Goal: Information Seeking & Learning: Learn about a topic

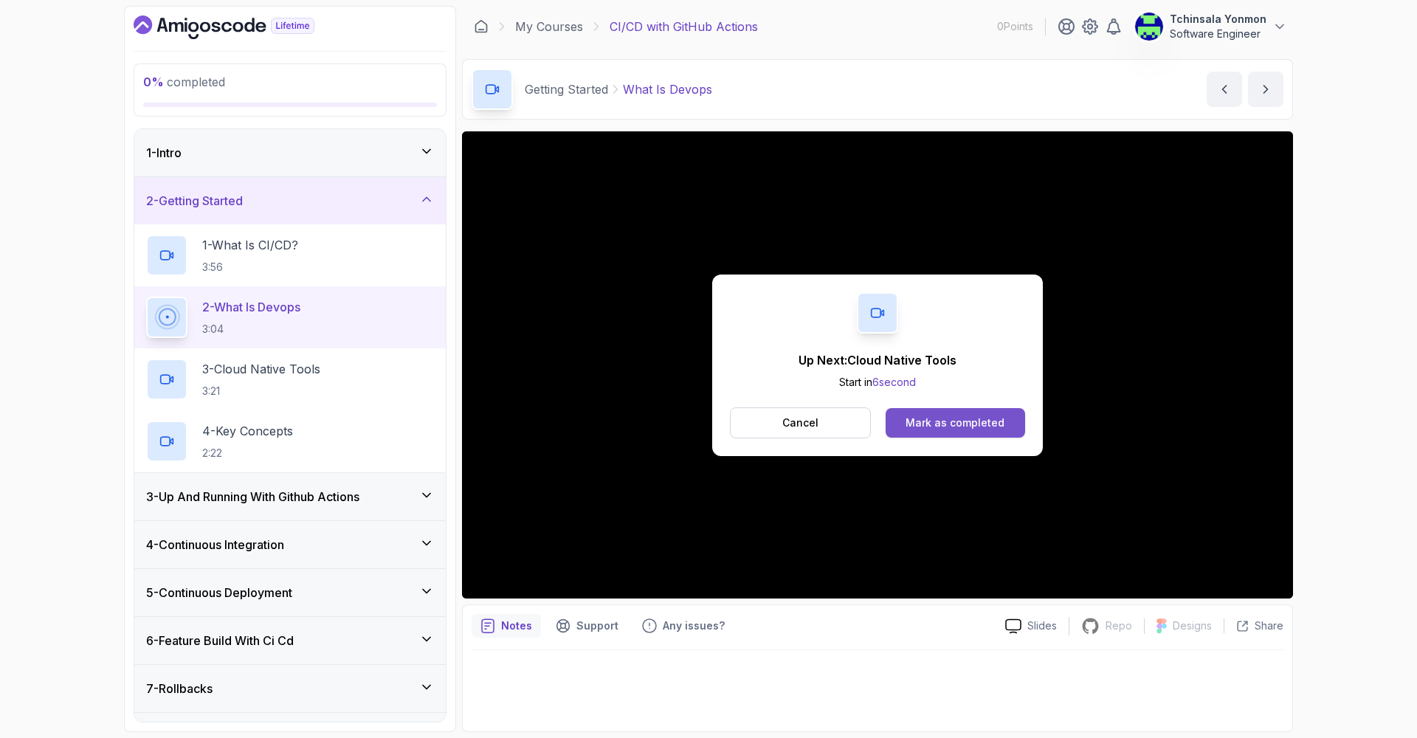
click at [929, 430] on div "Mark as completed" at bounding box center [955, 423] width 99 height 15
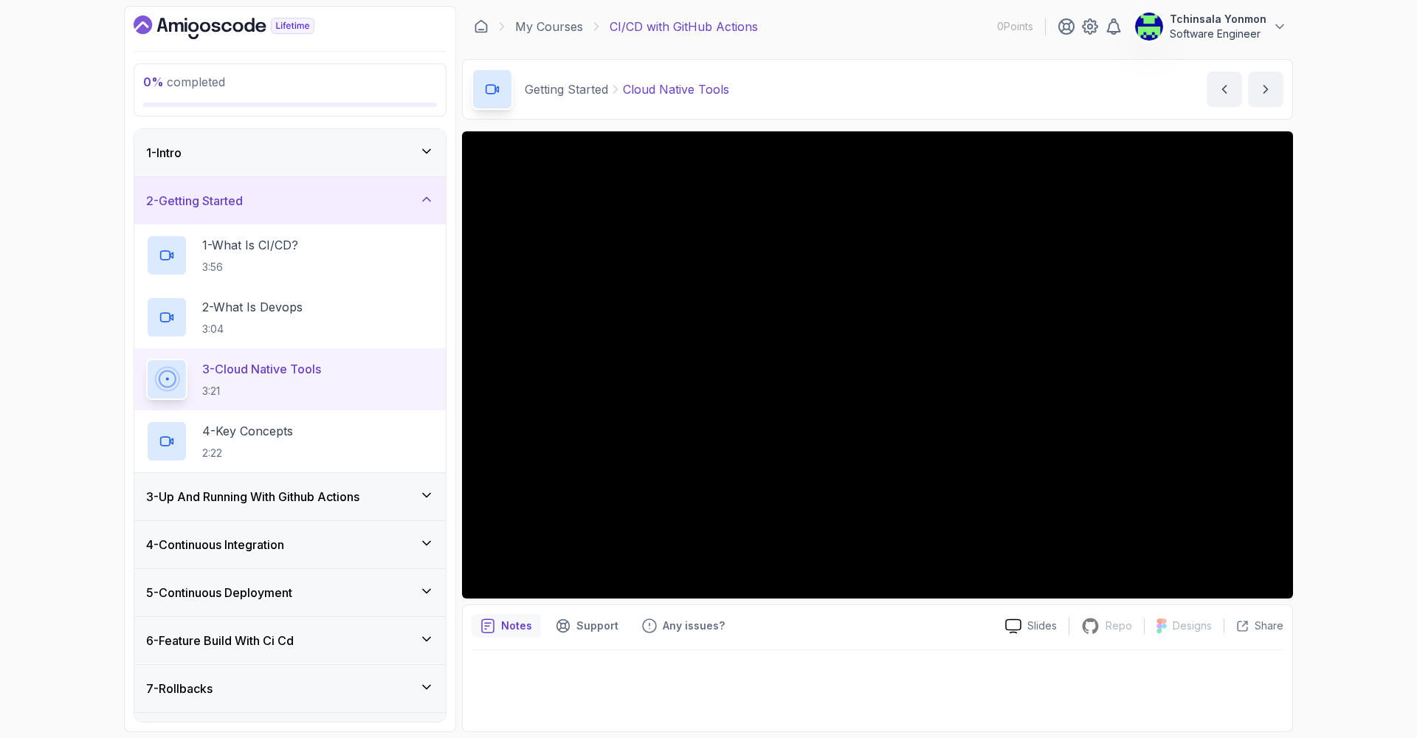
click at [1346, 484] on div "0 % completed 1 - Intro 2 - Getting Started 1 - What Is CI/CD? 3:56 2 - What Is…" at bounding box center [708, 369] width 1417 height 738
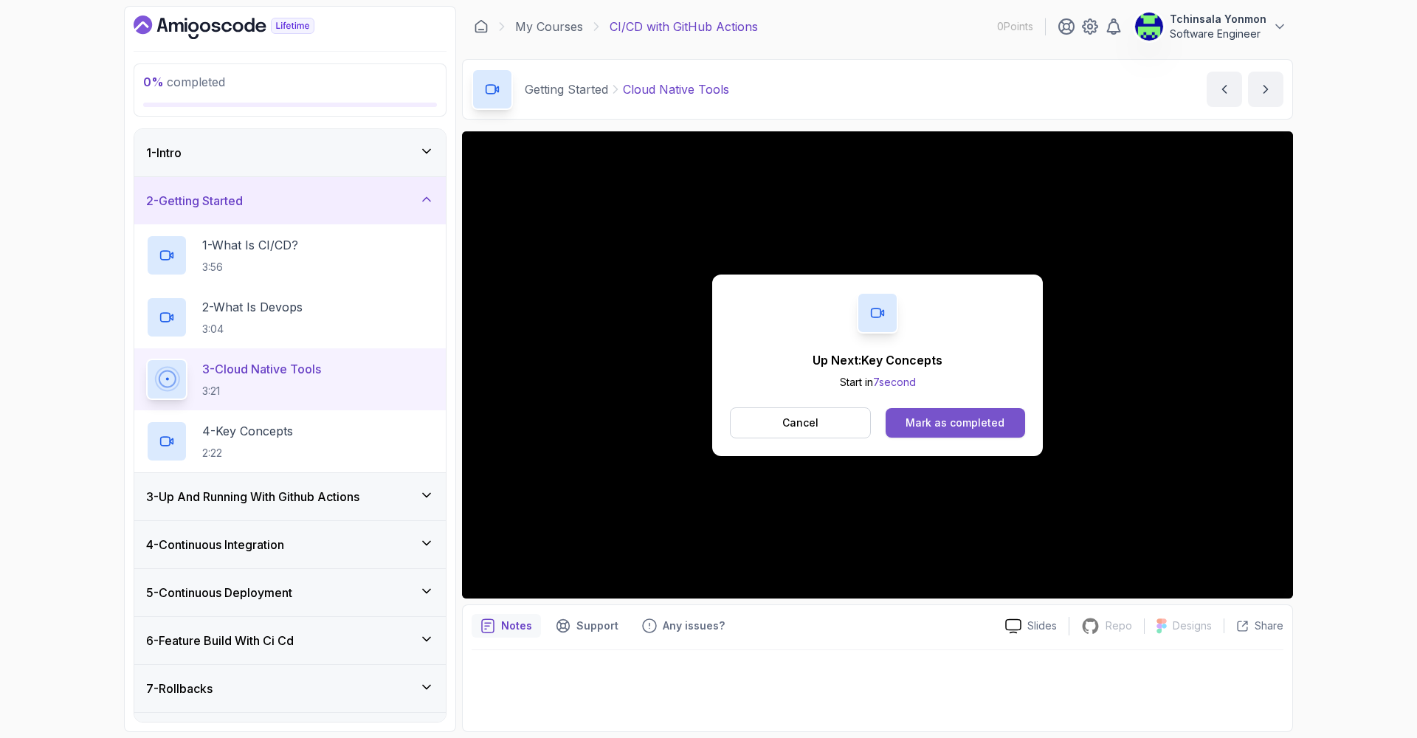
click at [988, 429] on div "Mark as completed" at bounding box center [955, 423] width 99 height 15
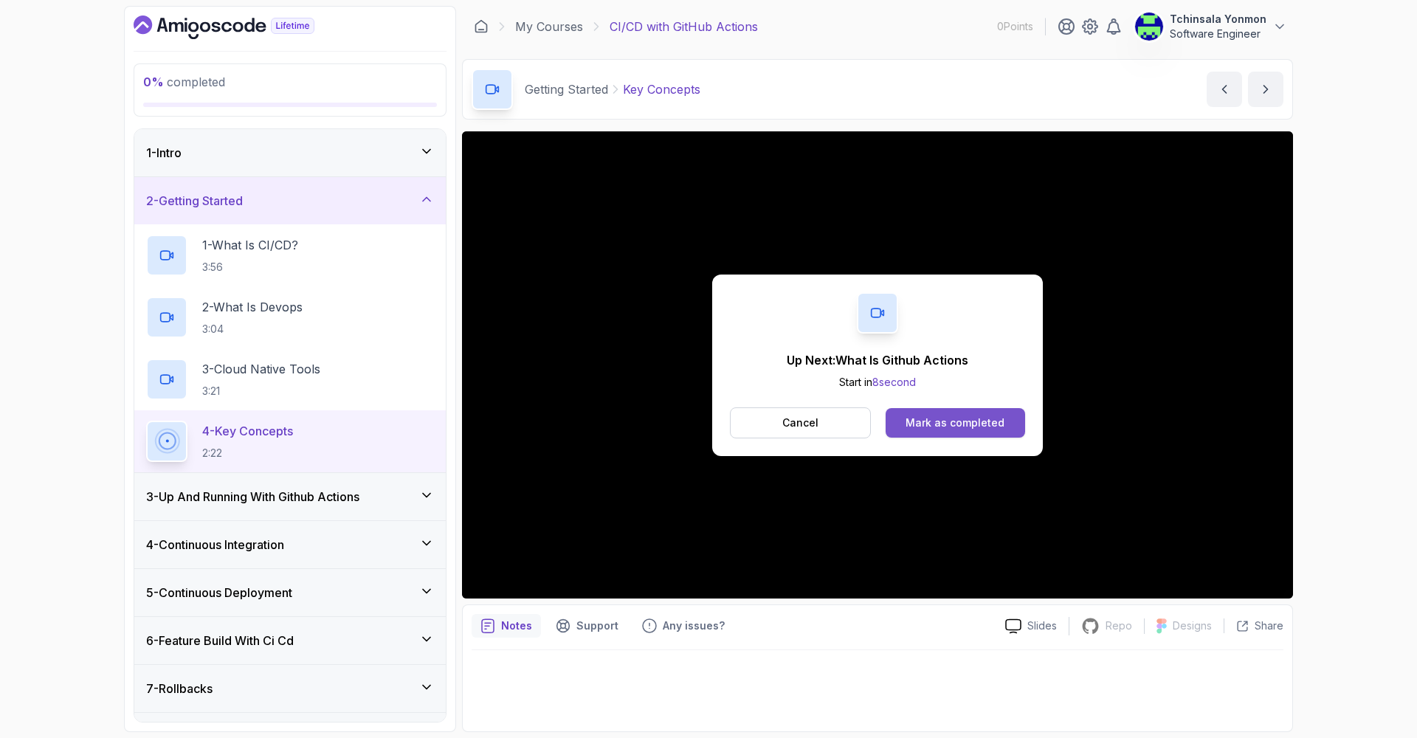
click at [965, 419] on div "Mark as completed" at bounding box center [955, 423] width 99 height 15
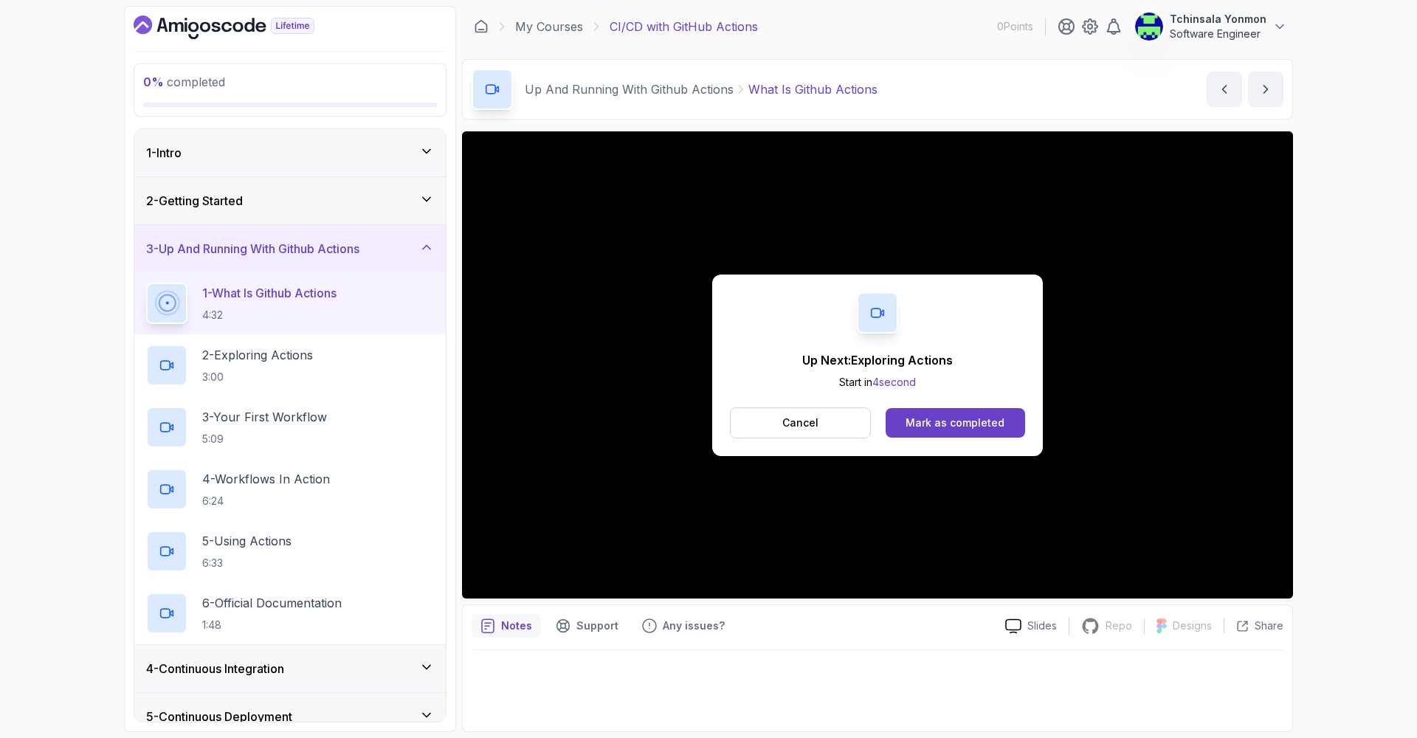
click at [965, 419] on div "Mark as completed" at bounding box center [955, 423] width 99 height 15
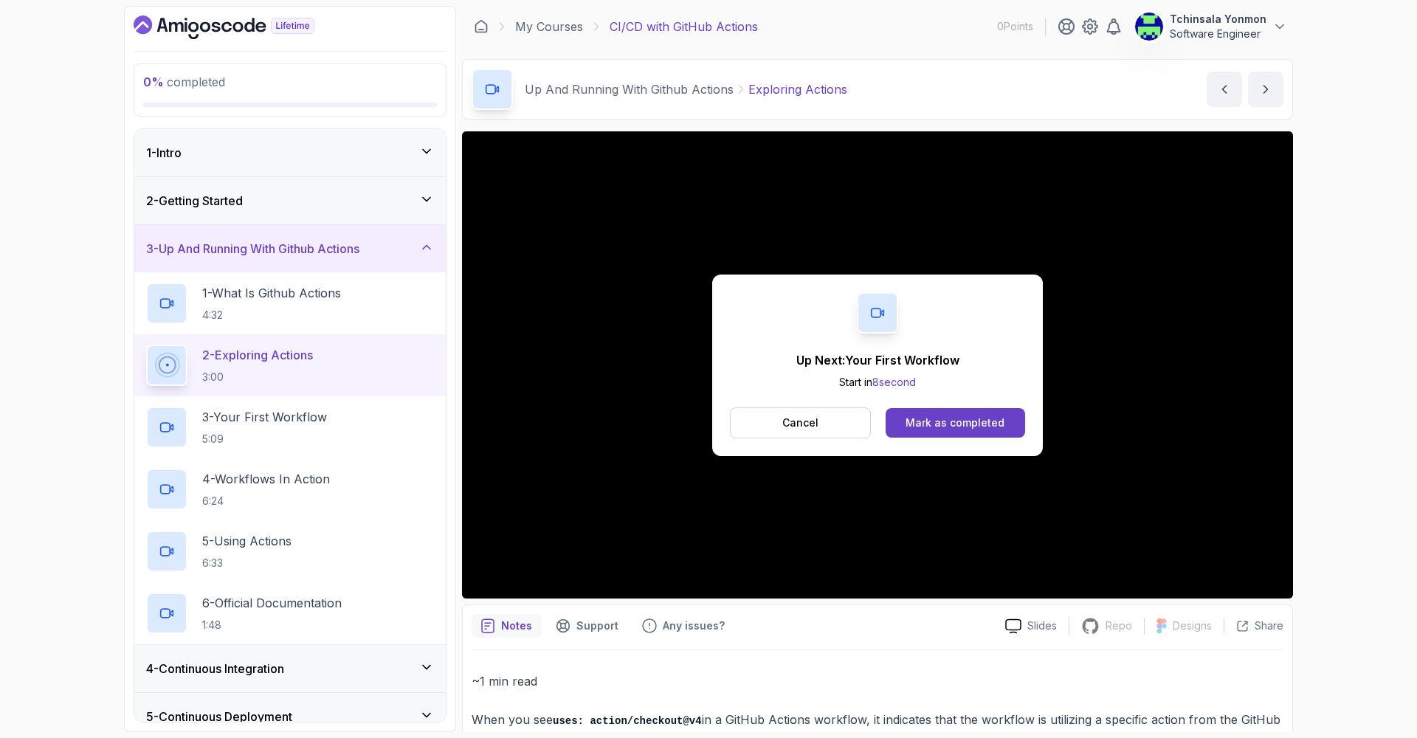
click at [987, 422] on div "Mark as completed" at bounding box center [955, 423] width 99 height 15
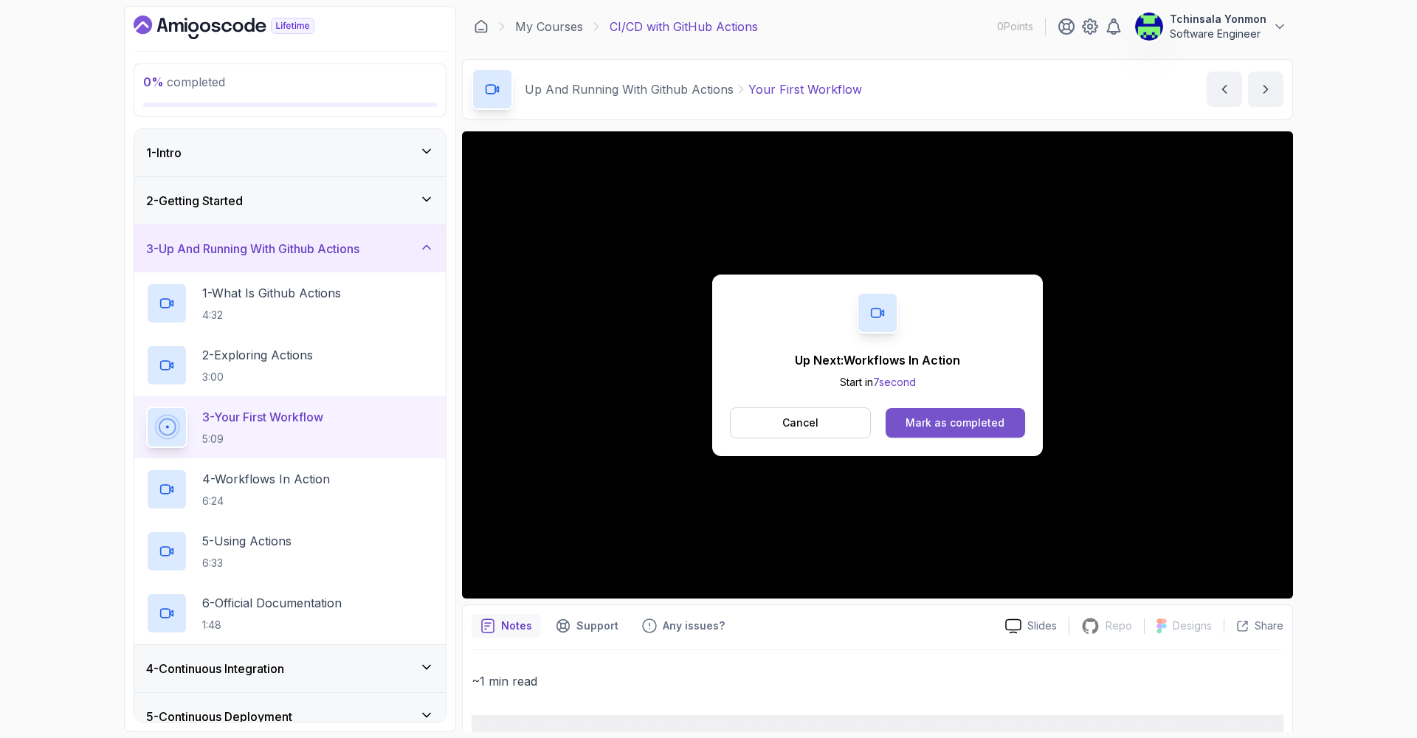
click at [980, 428] on div "Mark as completed" at bounding box center [955, 423] width 99 height 15
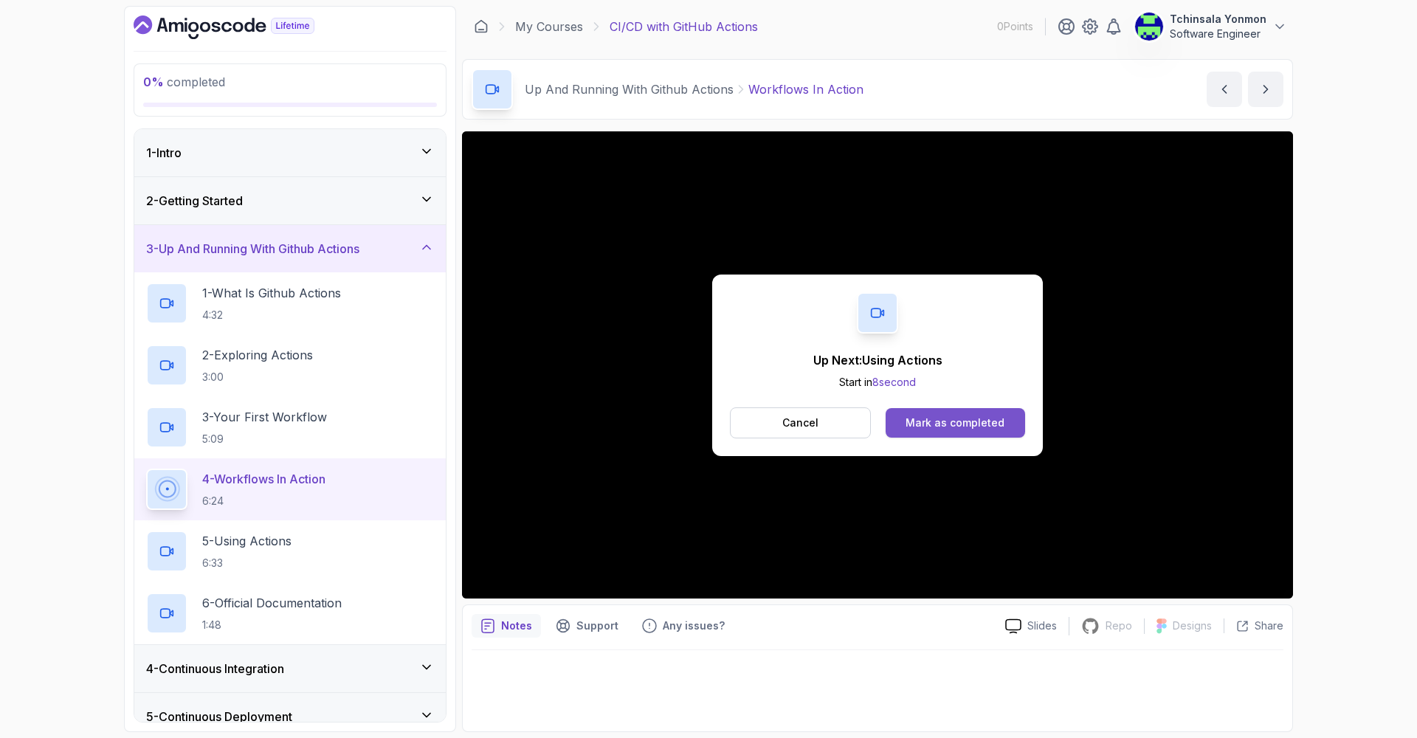
click at [974, 411] on button "Mark as completed" at bounding box center [956, 423] width 140 height 30
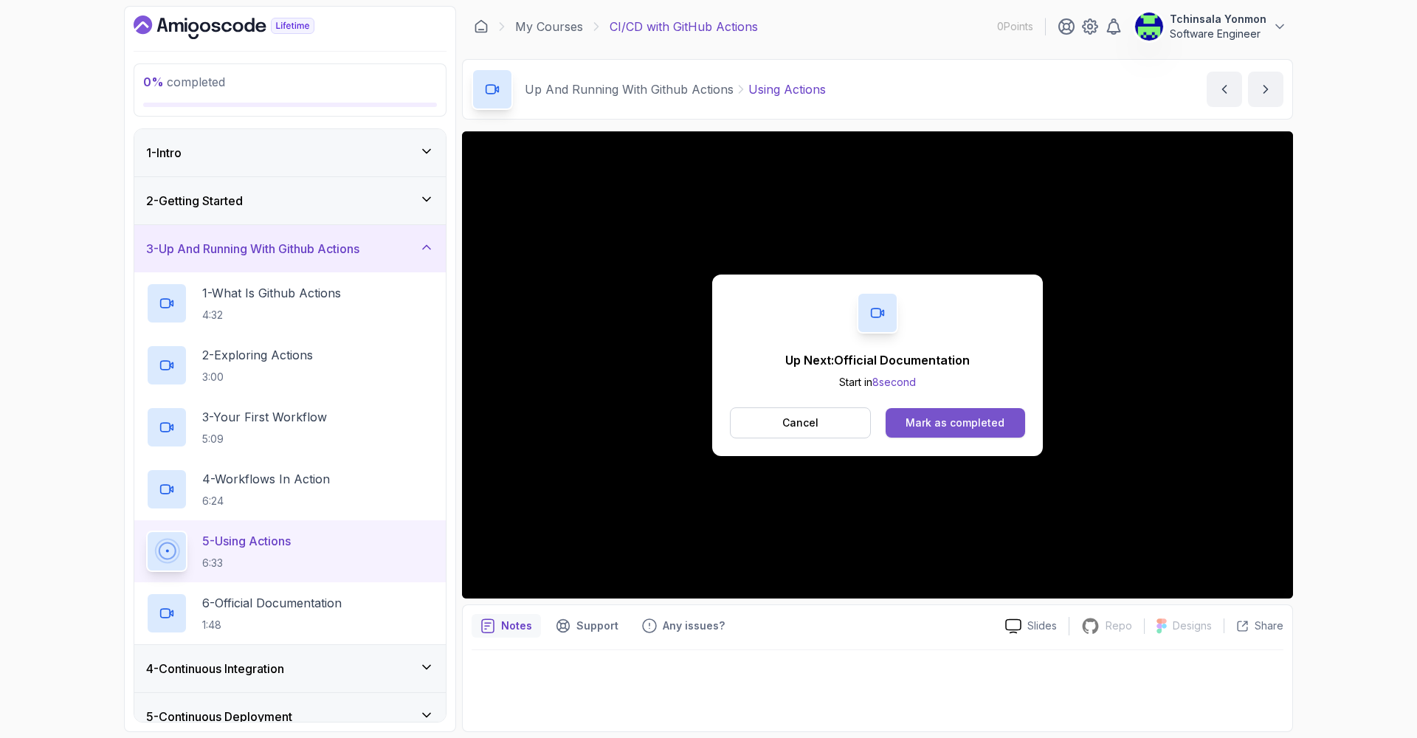
click at [988, 427] on div "Mark as completed" at bounding box center [955, 423] width 99 height 15
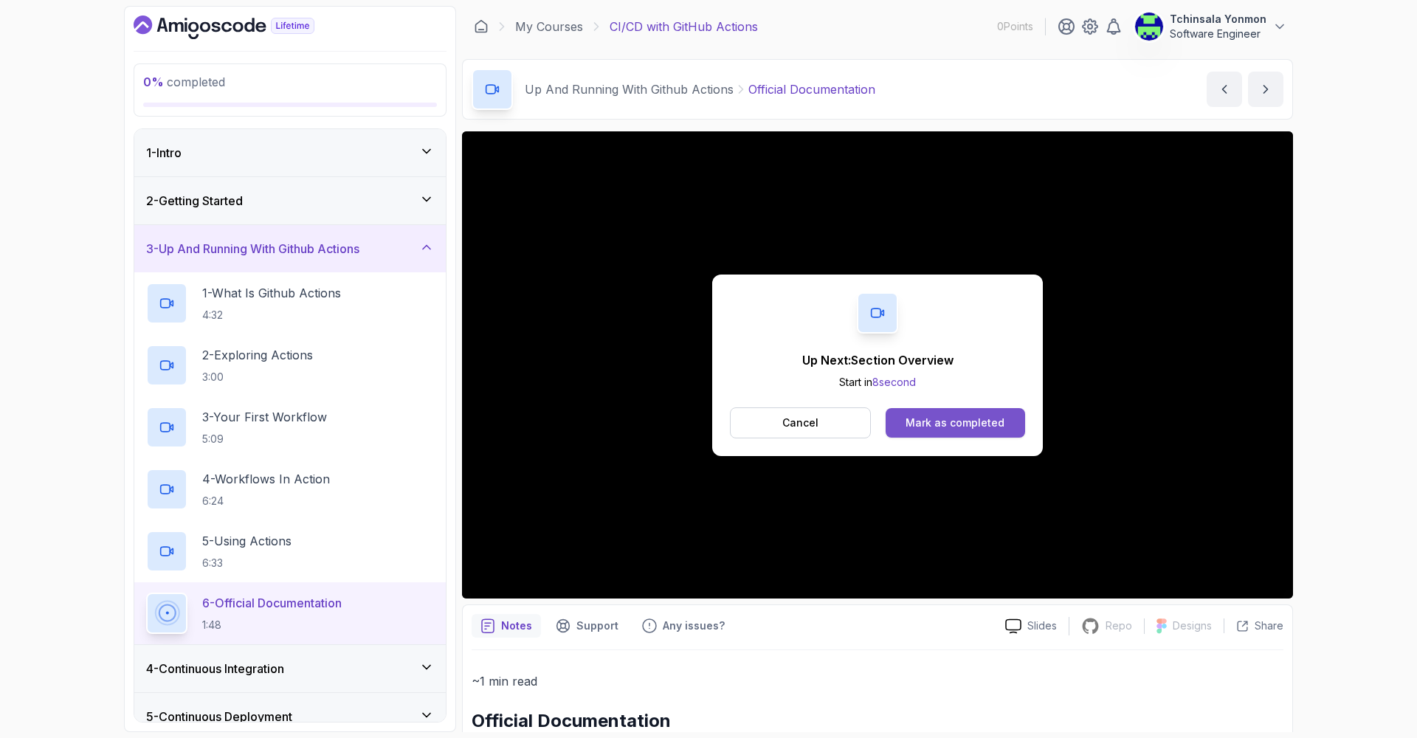
click at [974, 419] on div "Mark as completed" at bounding box center [955, 423] width 99 height 15
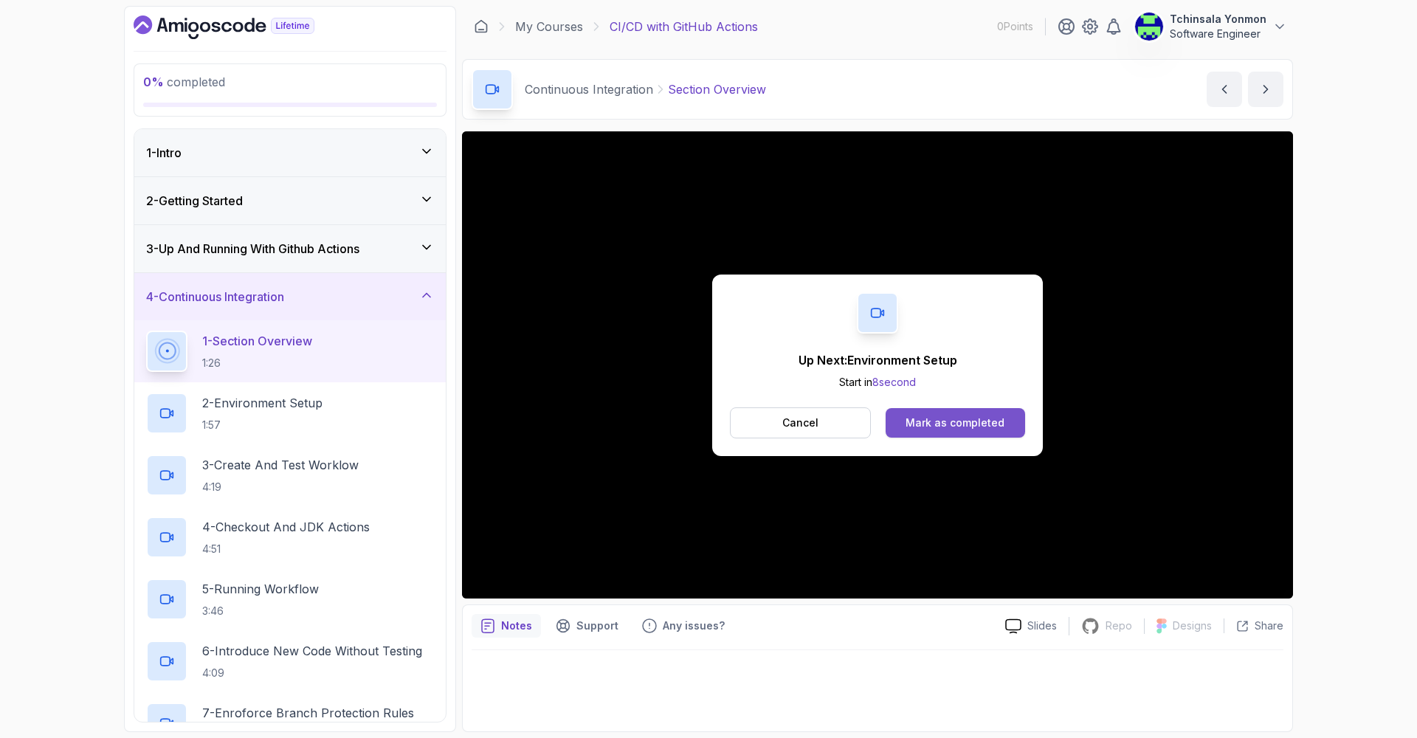
click at [984, 427] on div "Mark as completed" at bounding box center [955, 423] width 99 height 15
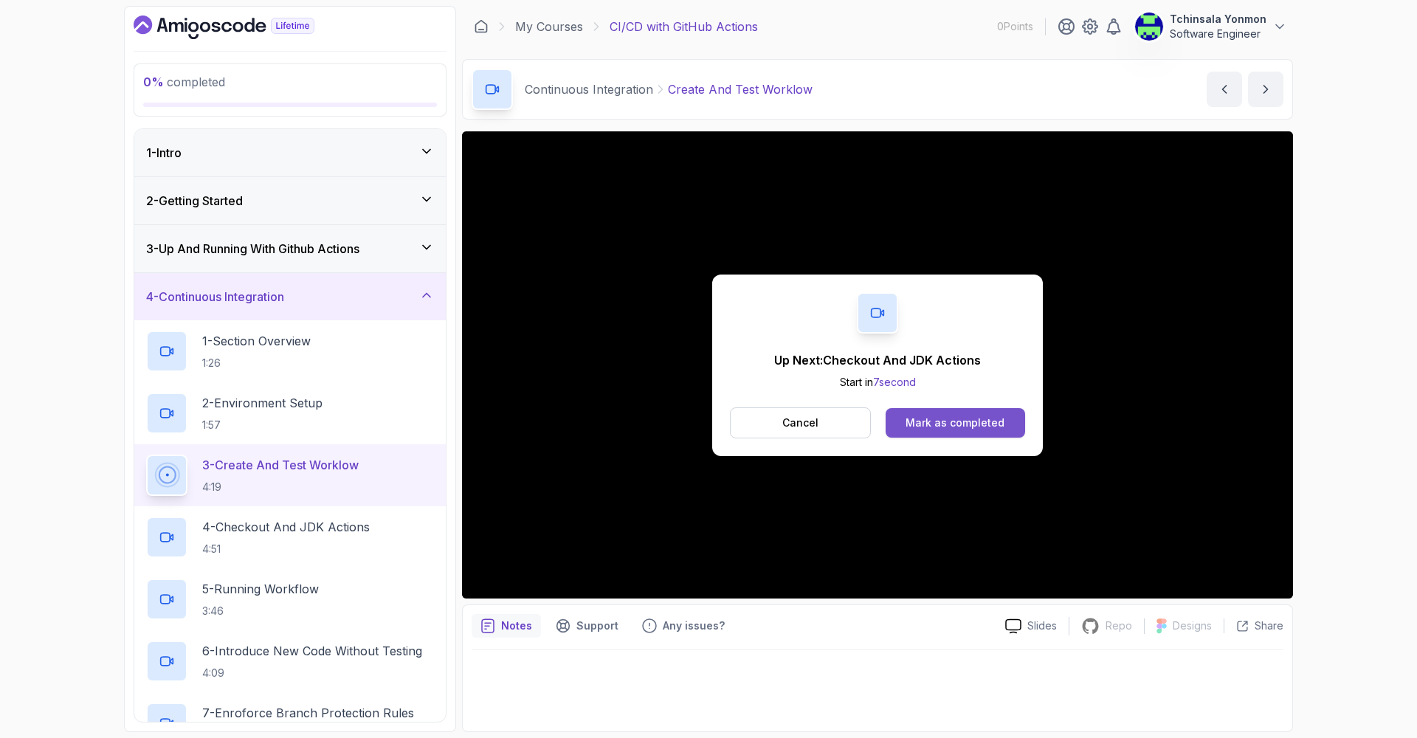
click at [932, 424] on div "Mark as completed" at bounding box center [955, 423] width 99 height 15
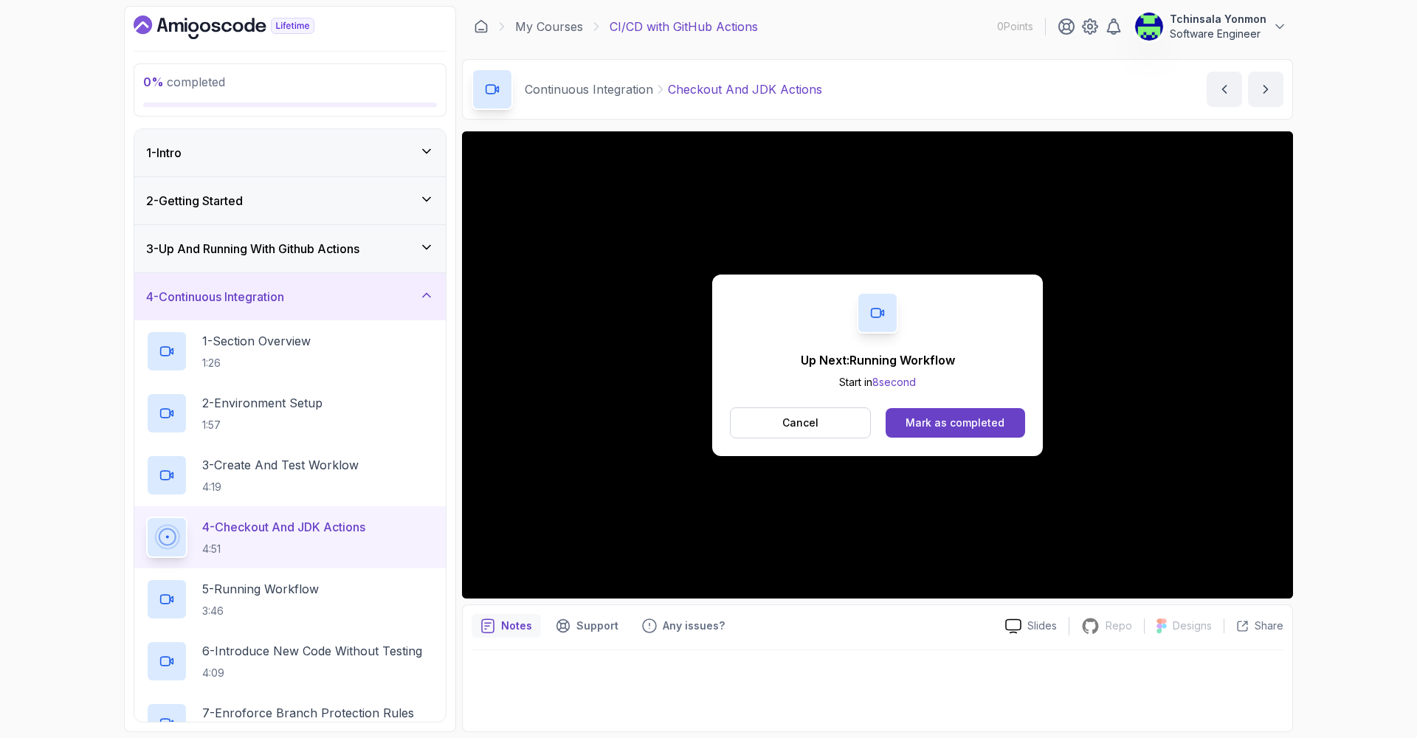
click at [932, 424] on div "Mark as completed" at bounding box center [955, 423] width 99 height 15
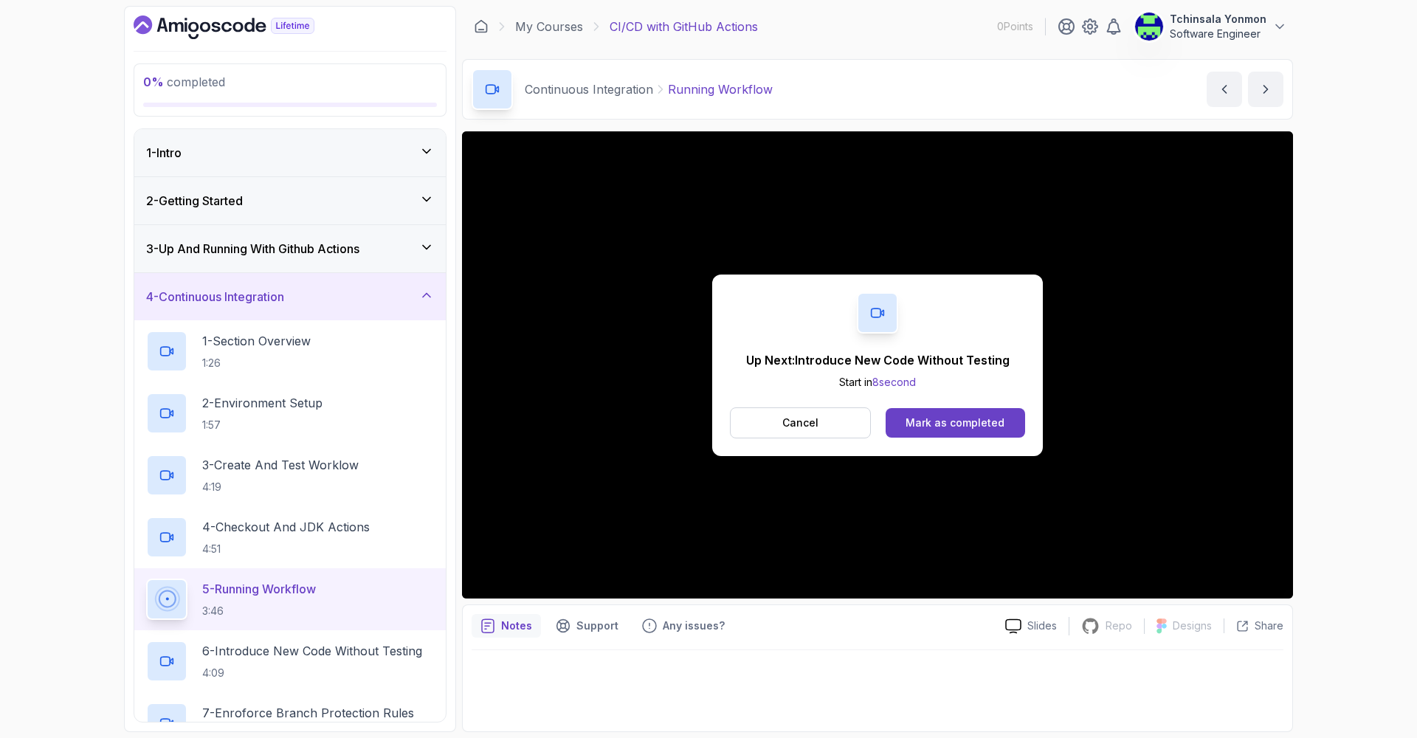
click at [932, 424] on div "Mark as completed" at bounding box center [955, 423] width 99 height 15
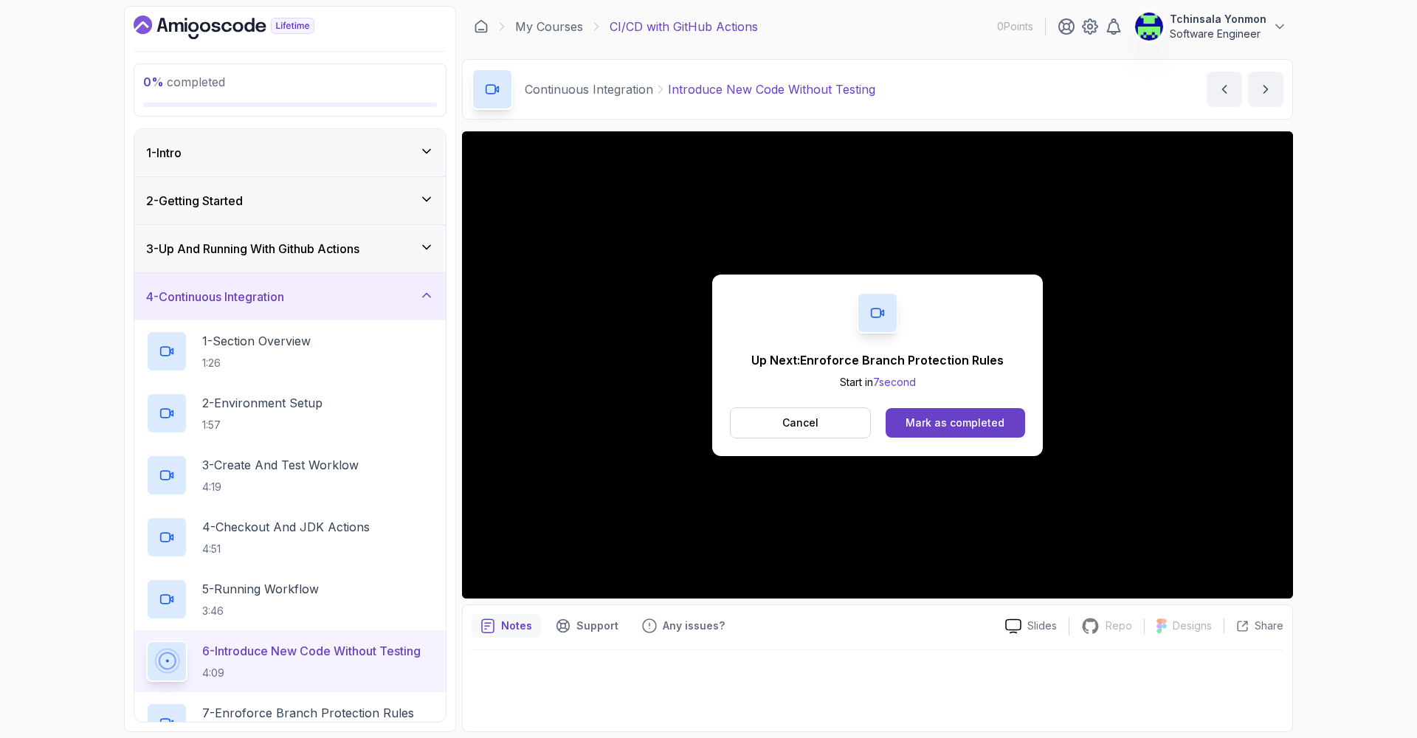
click at [932, 424] on div "Mark as completed" at bounding box center [955, 423] width 99 height 15
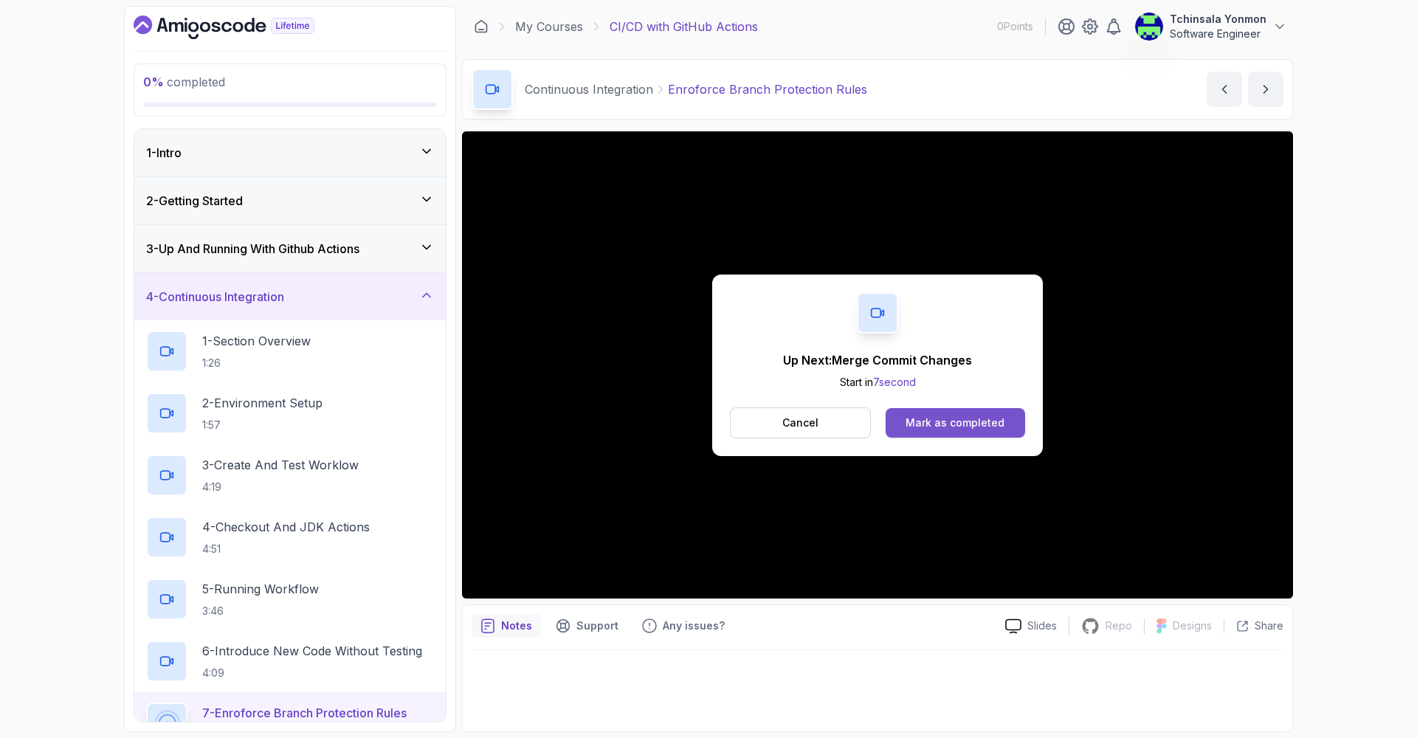
click at [949, 429] on div "Mark as completed" at bounding box center [955, 423] width 99 height 15
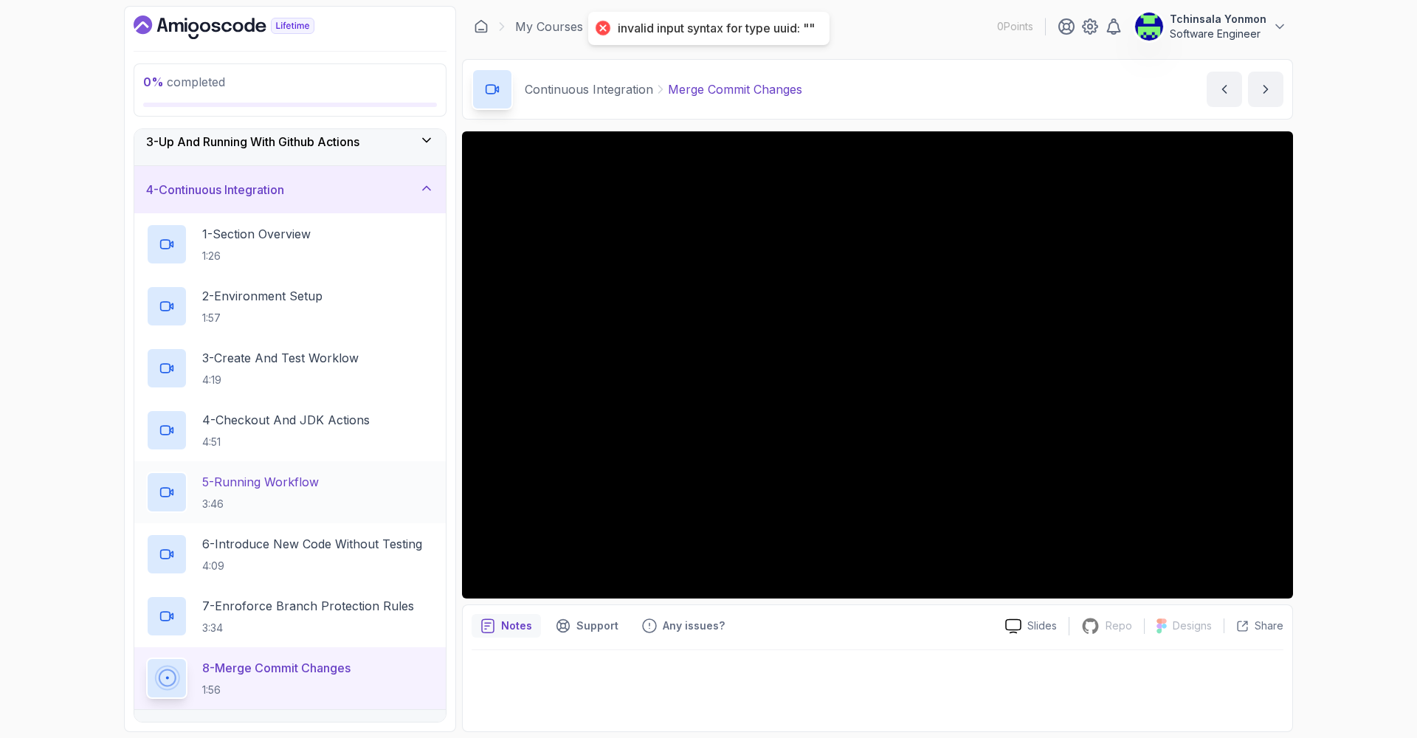
scroll to position [208, 0]
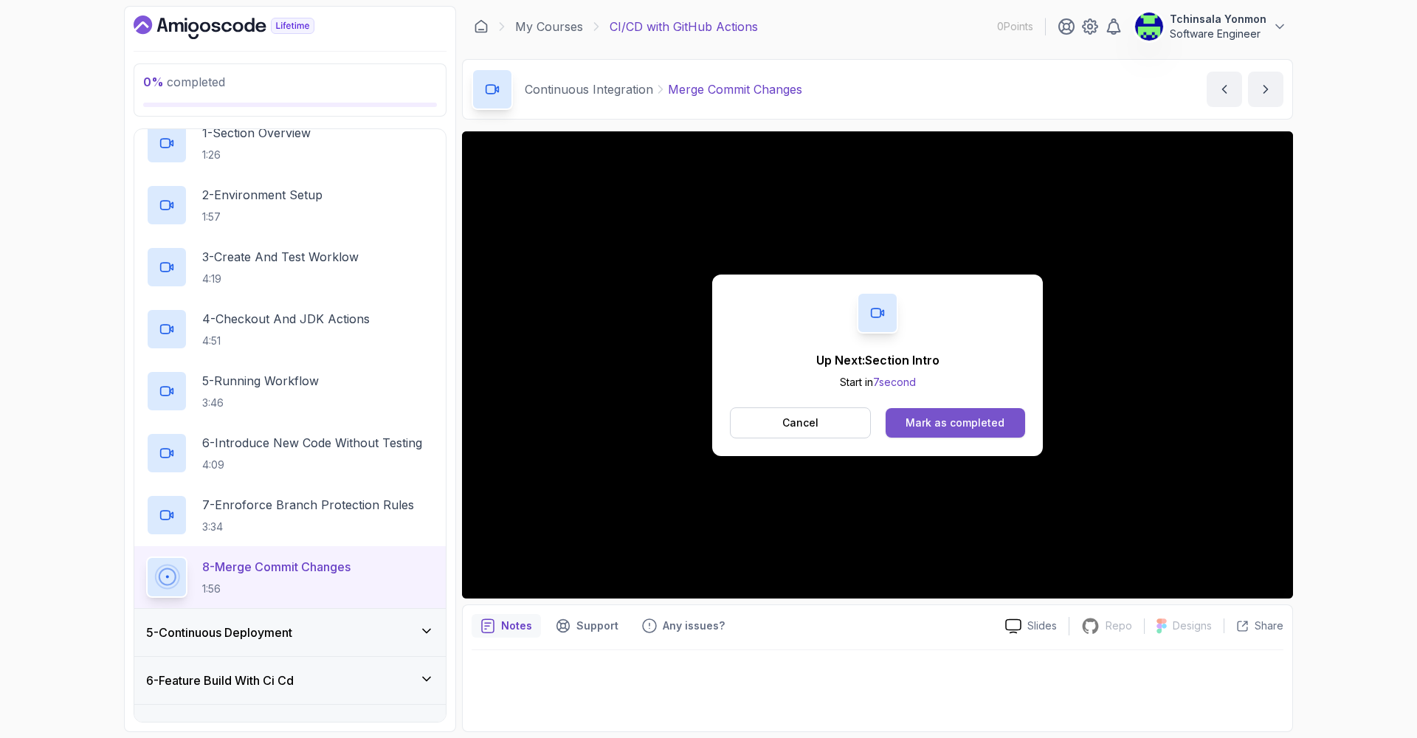
click at [960, 419] on div "Mark as completed" at bounding box center [955, 423] width 99 height 15
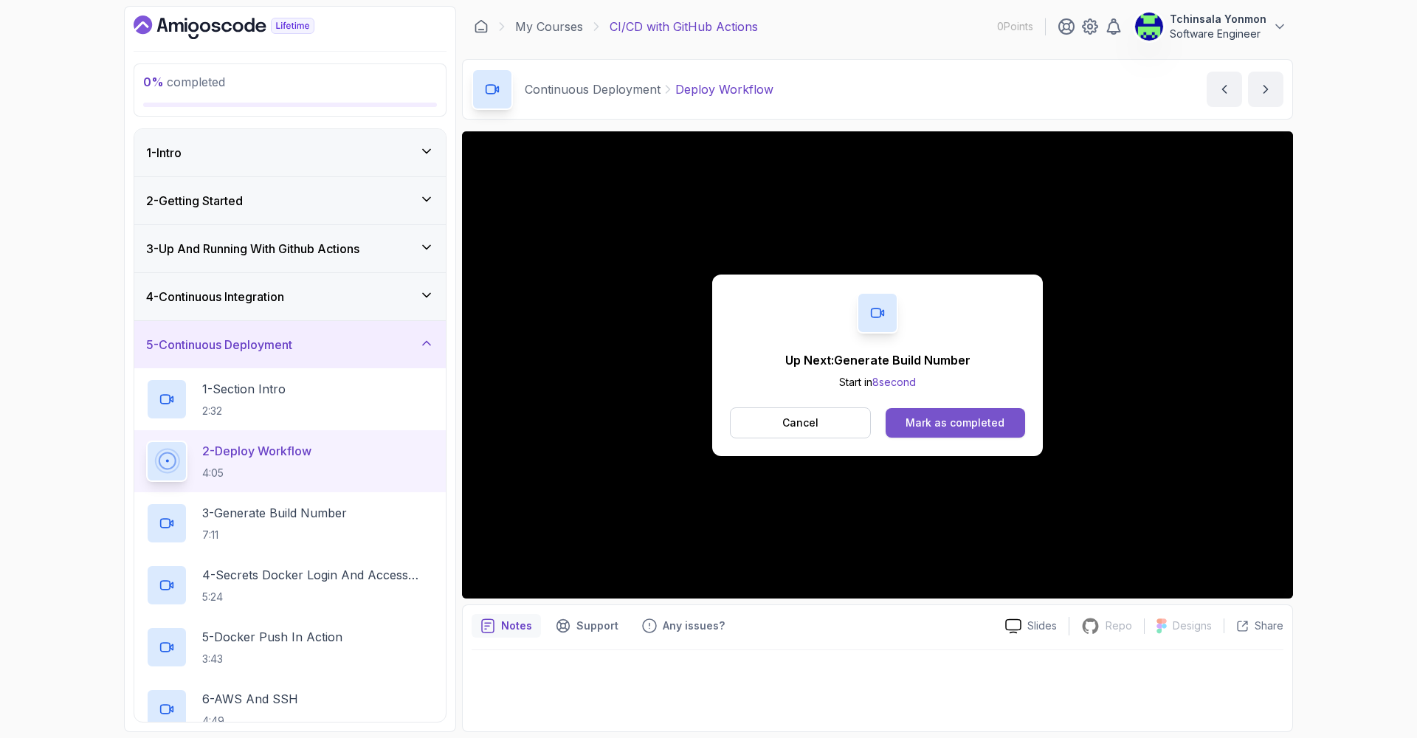
click at [952, 422] on div "Mark as completed" at bounding box center [955, 423] width 99 height 15
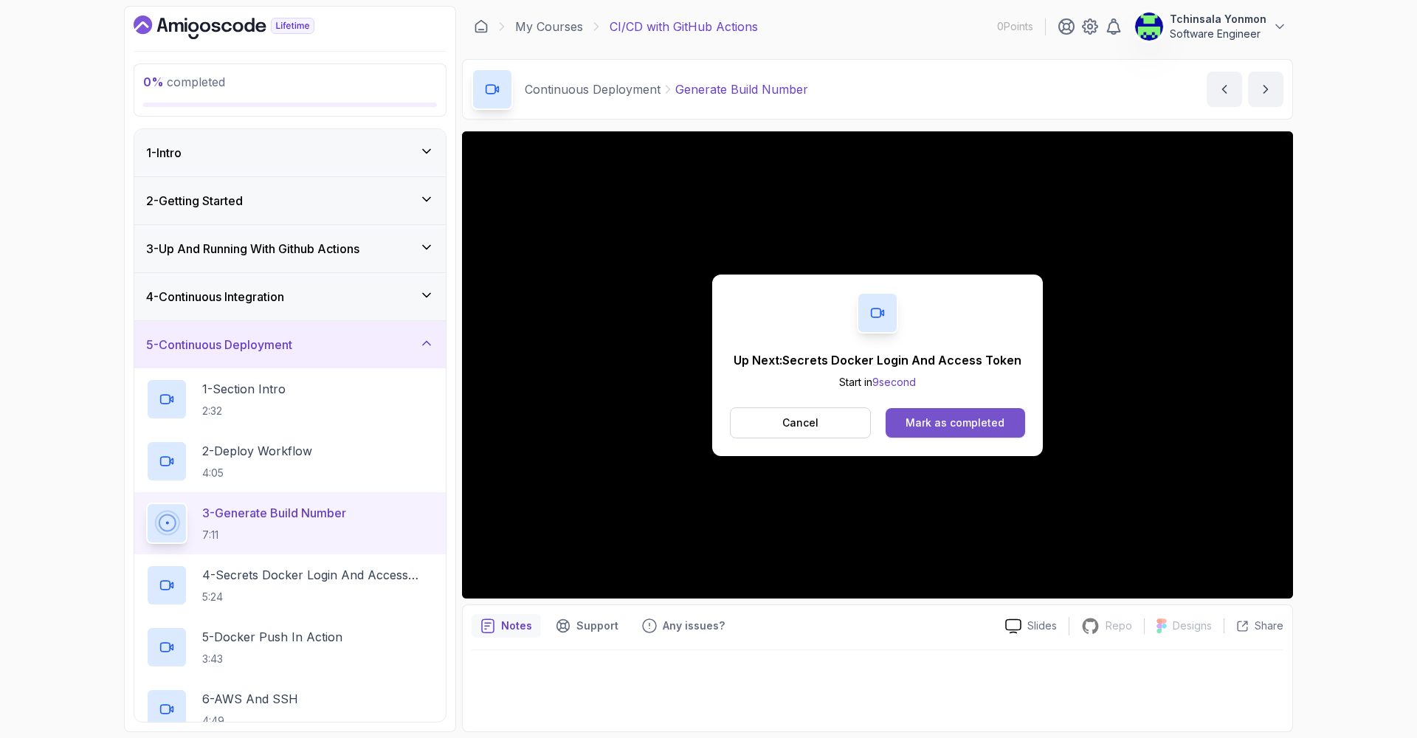
click at [932, 419] on div "Mark as completed" at bounding box center [955, 423] width 99 height 15
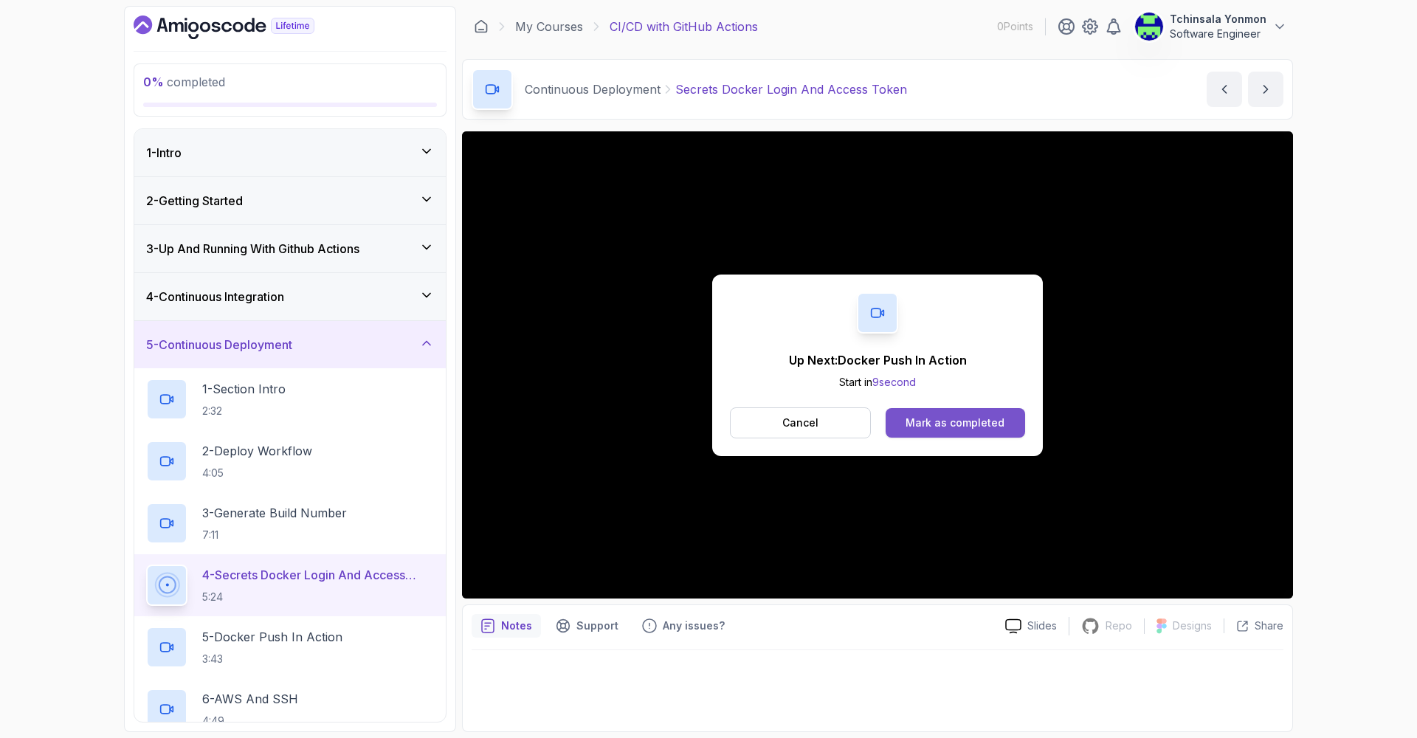
click at [932, 421] on div "Mark as completed" at bounding box center [955, 423] width 99 height 15
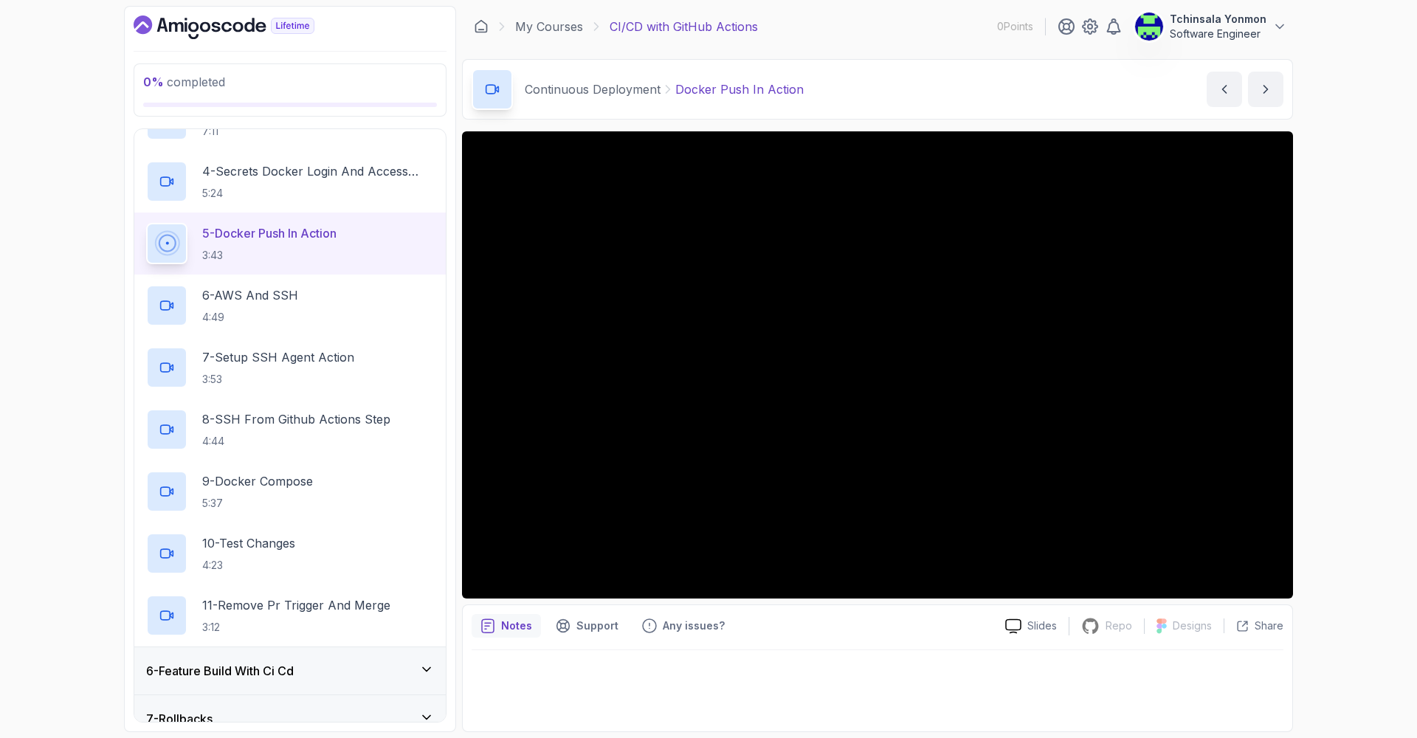
scroll to position [278, 0]
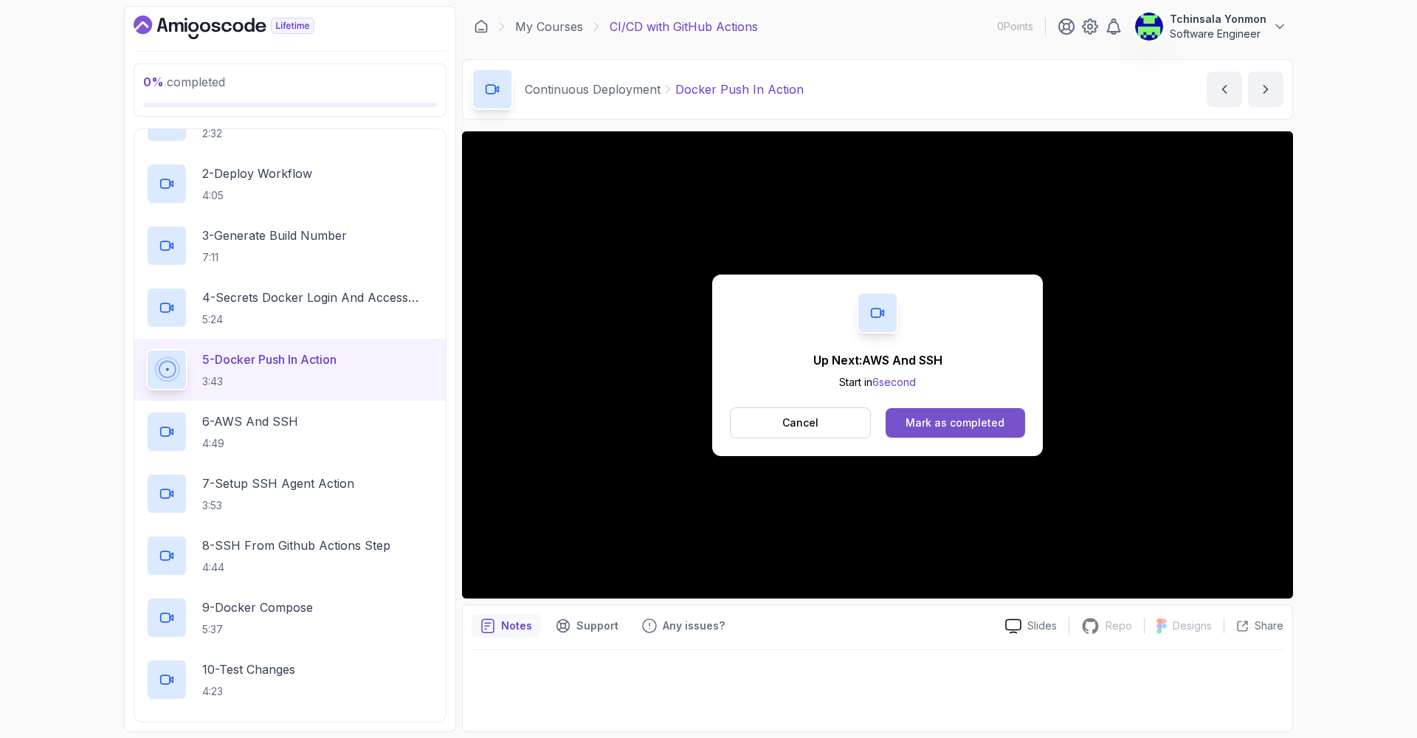
click at [922, 424] on div "Mark as completed" at bounding box center [955, 423] width 99 height 15
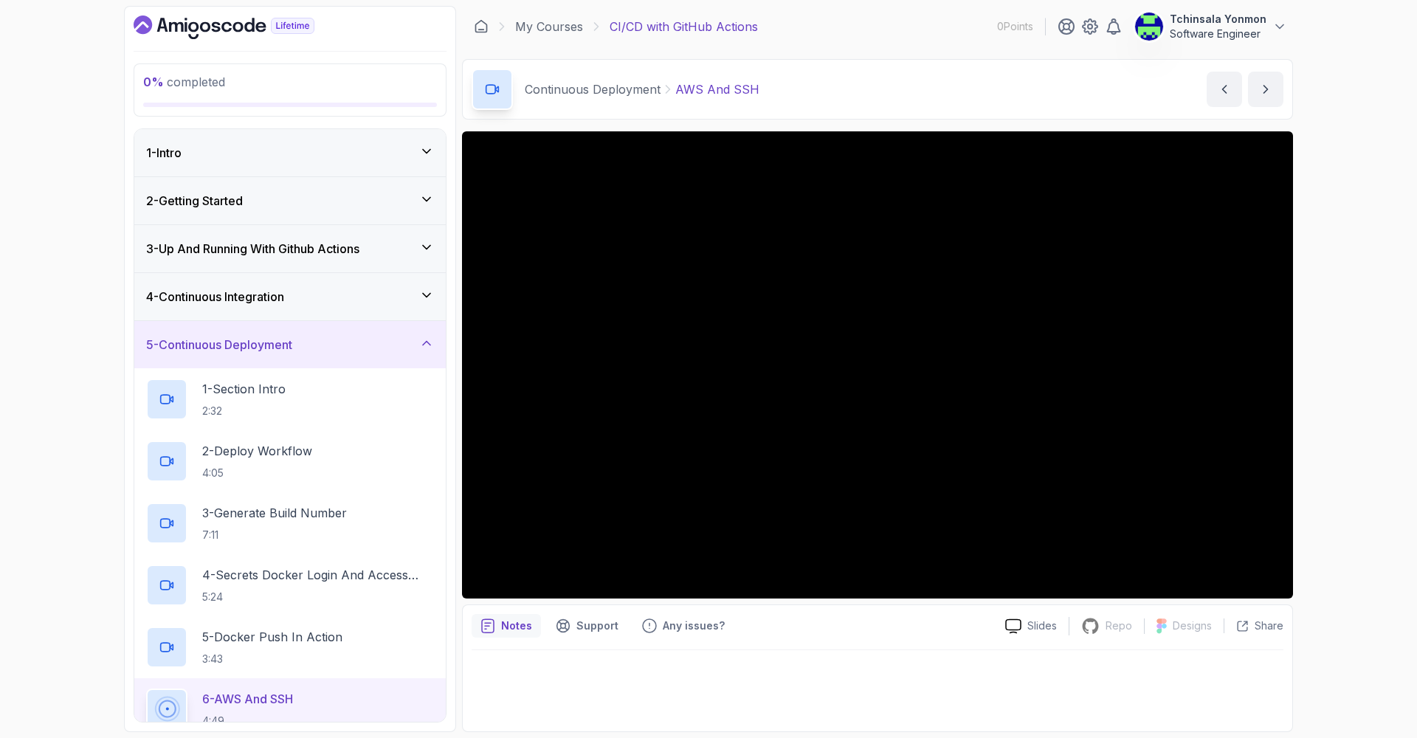
scroll to position [520, 0]
